Goal: Information Seeking & Learning: Learn about a topic

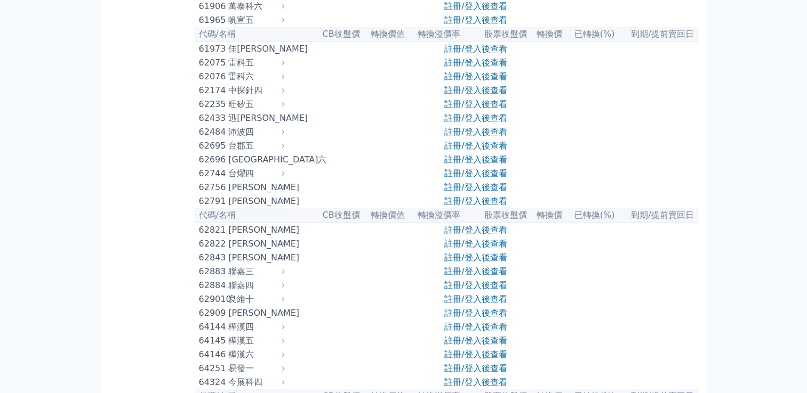
scroll to position [4479, 0]
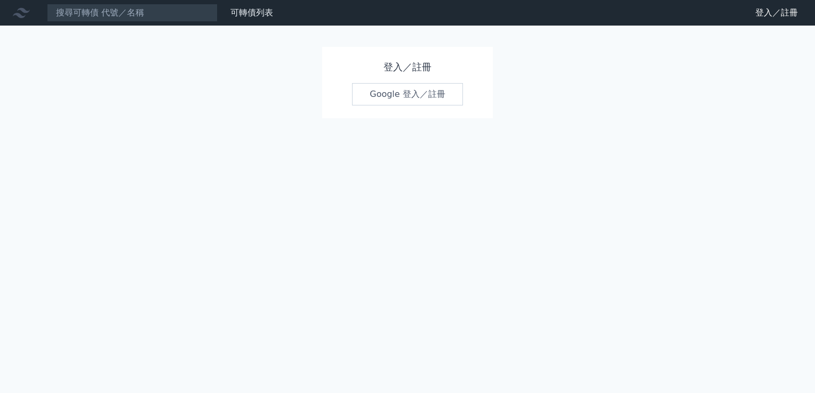
click at [420, 90] on link "Google 登入／註冊" at bounding box center [407, 94] width 111 height 22
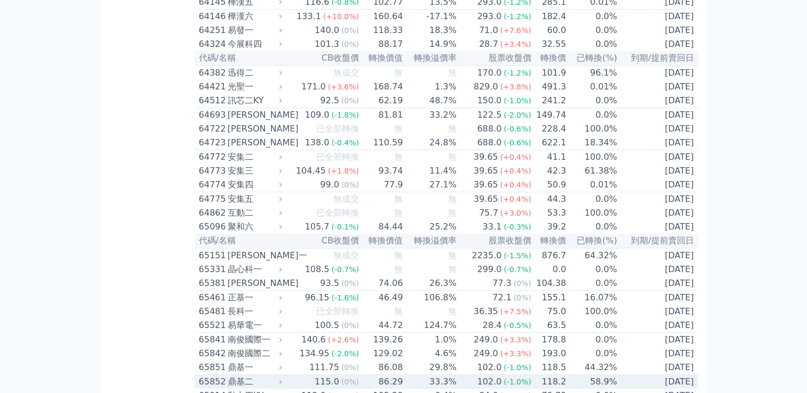
scroll to position [4425, 0]
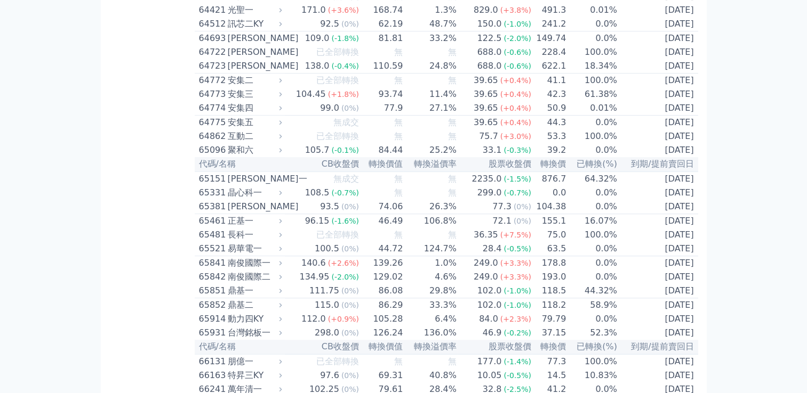
scroll to position [4852, 0]
